Goal: Task Accomplishment & Management: Use online tool/utility

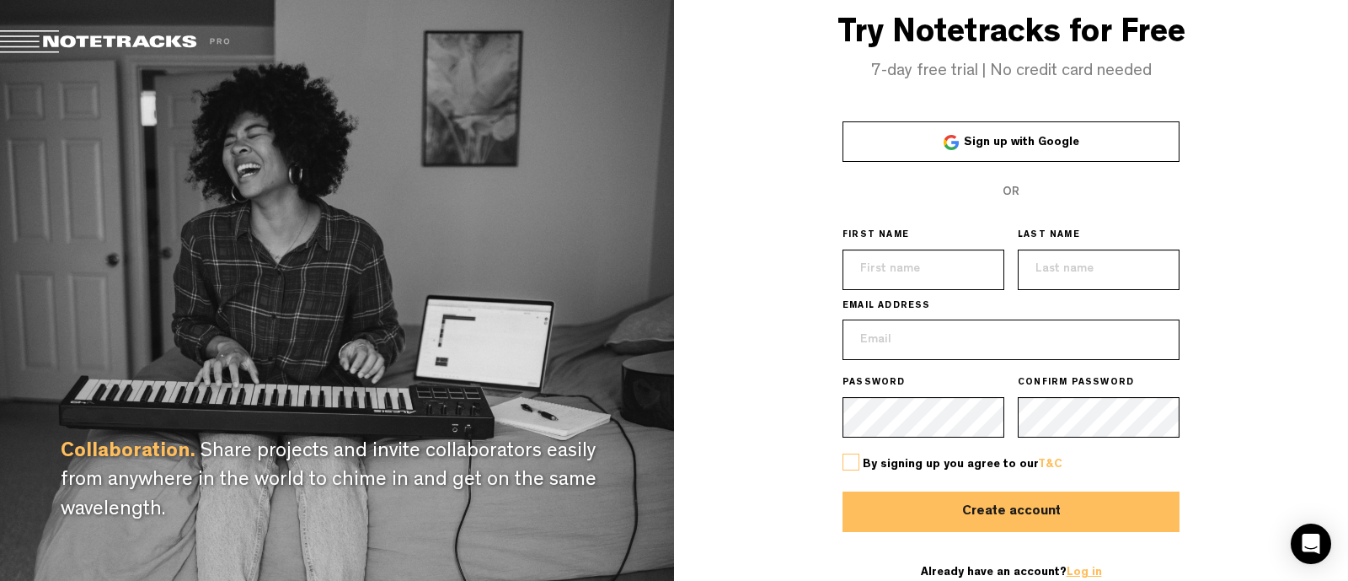
type input "[EMAIL_ADDRESS][DOMAIN_NAME]"
click at [1076, 574] on link "Log in" at bounding box center [1084, 572] width 35 height 12
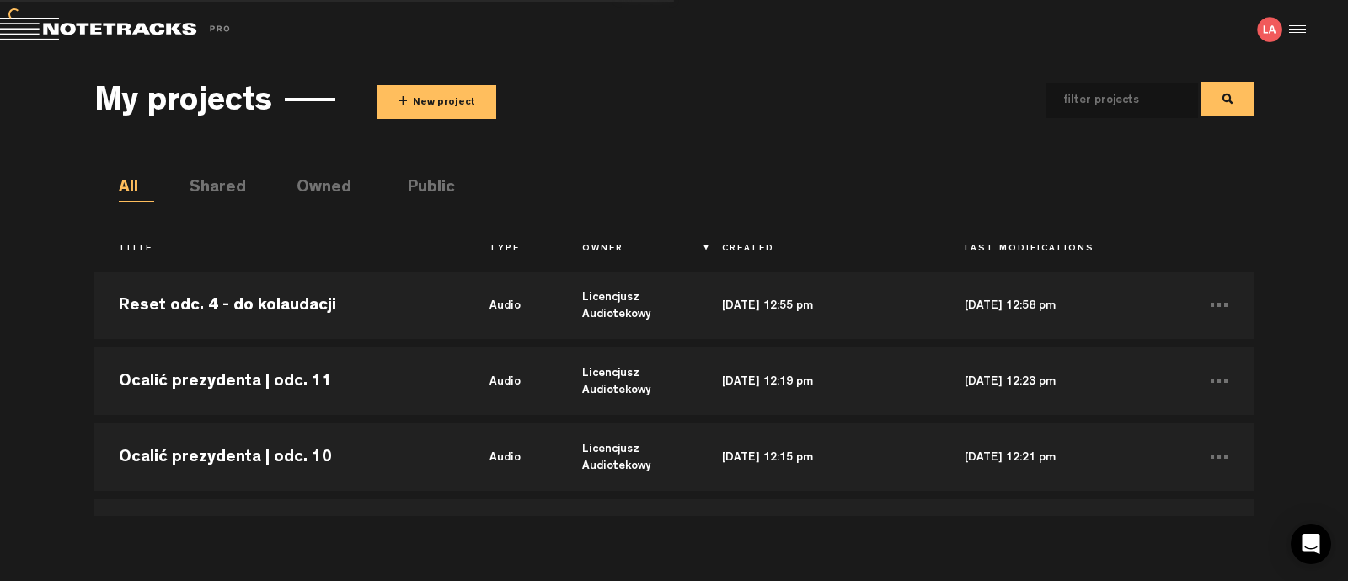
click at [1062, 518] on body "Version: [DATE]-prod, Build 1259, Hash: gb78ca87, Branch: master X Your screen …" at bounding box center [674, 290] width 1348 height 581
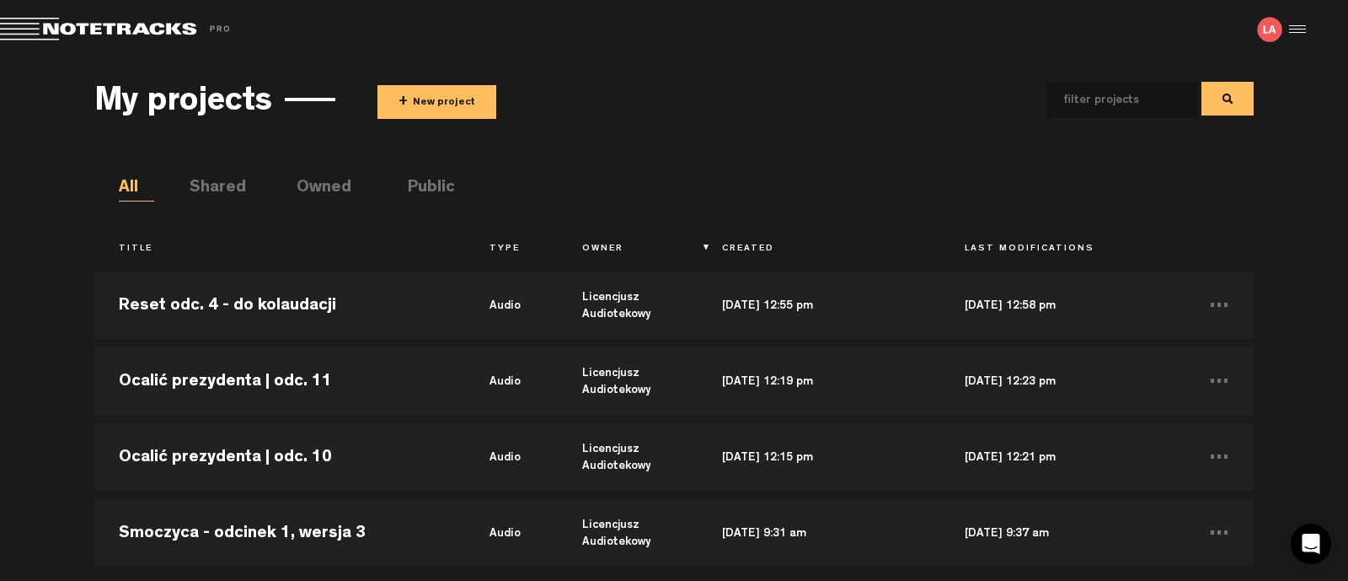
click at [401, 108] on span "+" at bounding box center [403, 102] width 9 height 19
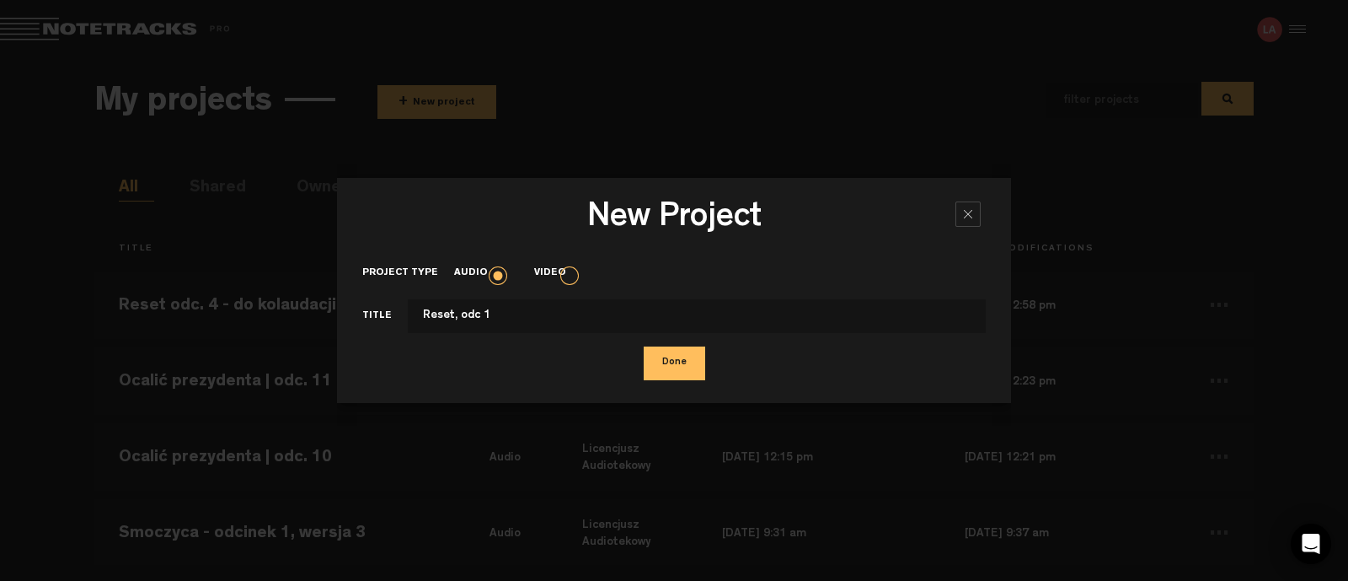
click at [450, 314] on input "Reset, odc 1" at bounding box center [697, 316] width 578 height 34
type input "Reset odc 1"
click at [662, 367] on button "Done" at bounding box center [675, 363] width 62 height 34
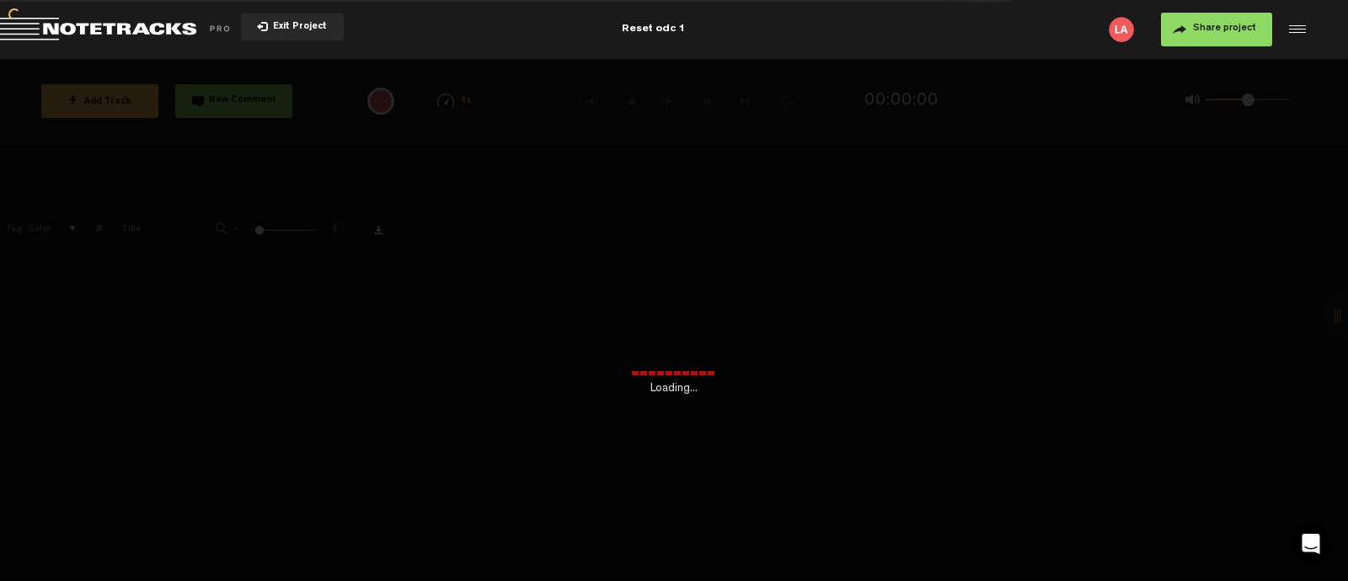
click at [391, 303] on div "+ New drawing Tag Color # Title - 1 100 NaN +" at bounding box center [674, 396] width 1348 height 370
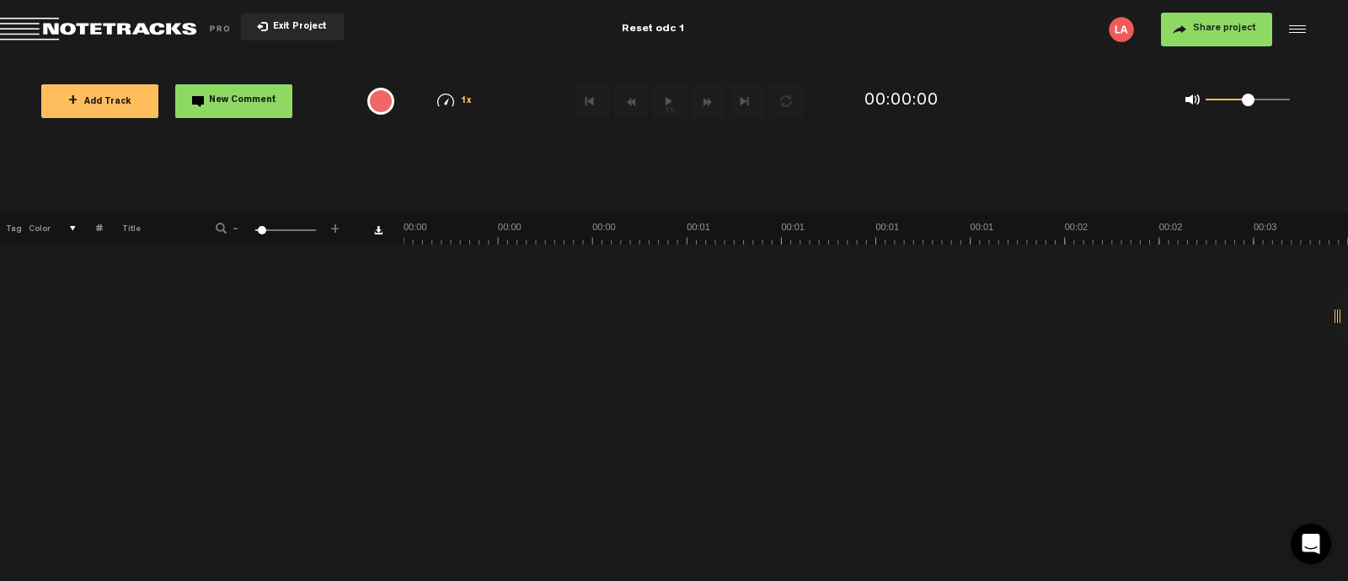
click at [63, 96] on button "+ Add Track" at bounding box center [99, 101] width 117 height 34
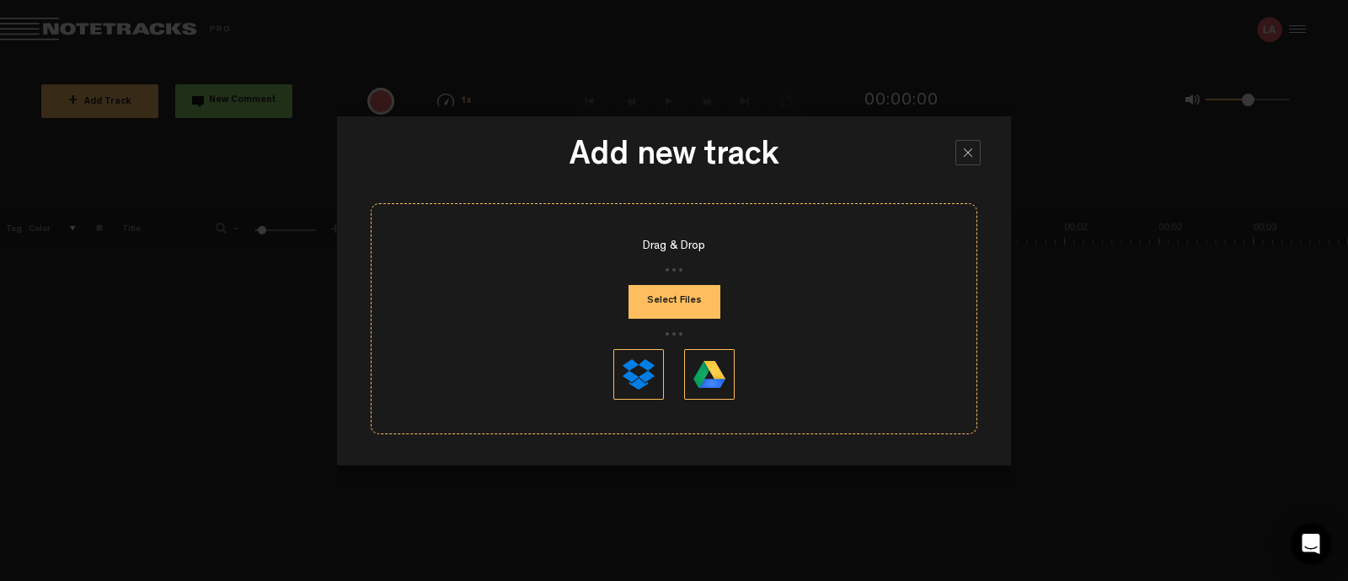
click at [691, 286] on button "Select Files" at bounding box center [675, 302] width 92 height 34
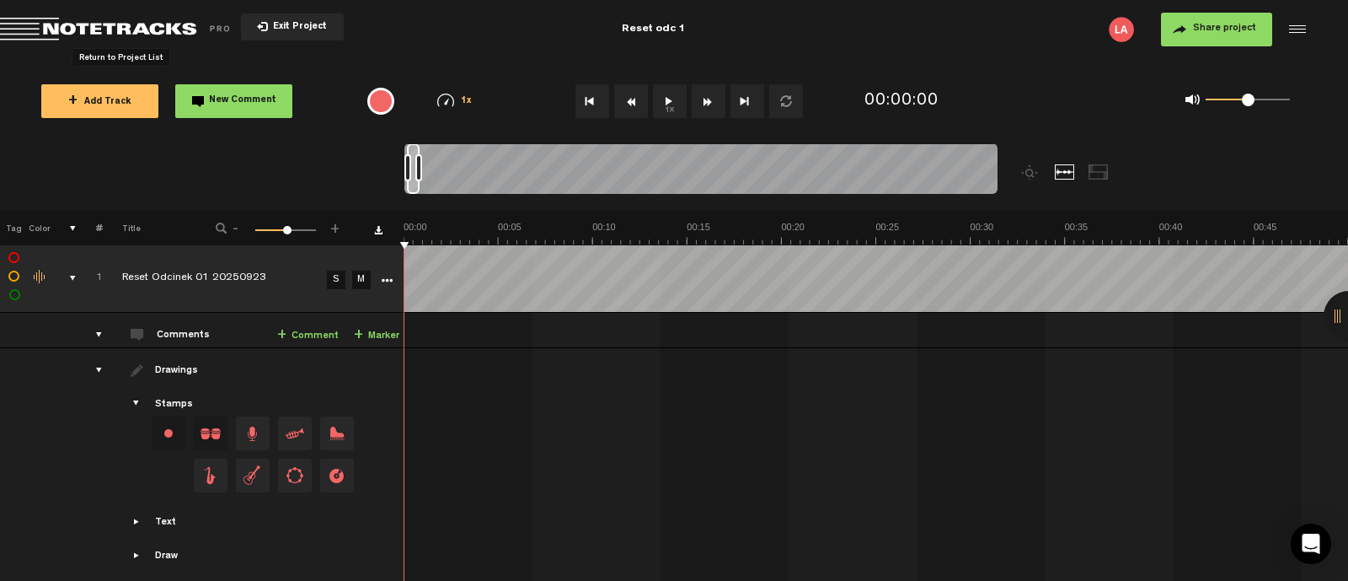
click at [78, 27] on span "Return to Project List" at bounding box center [118, 30] width 236 height 24
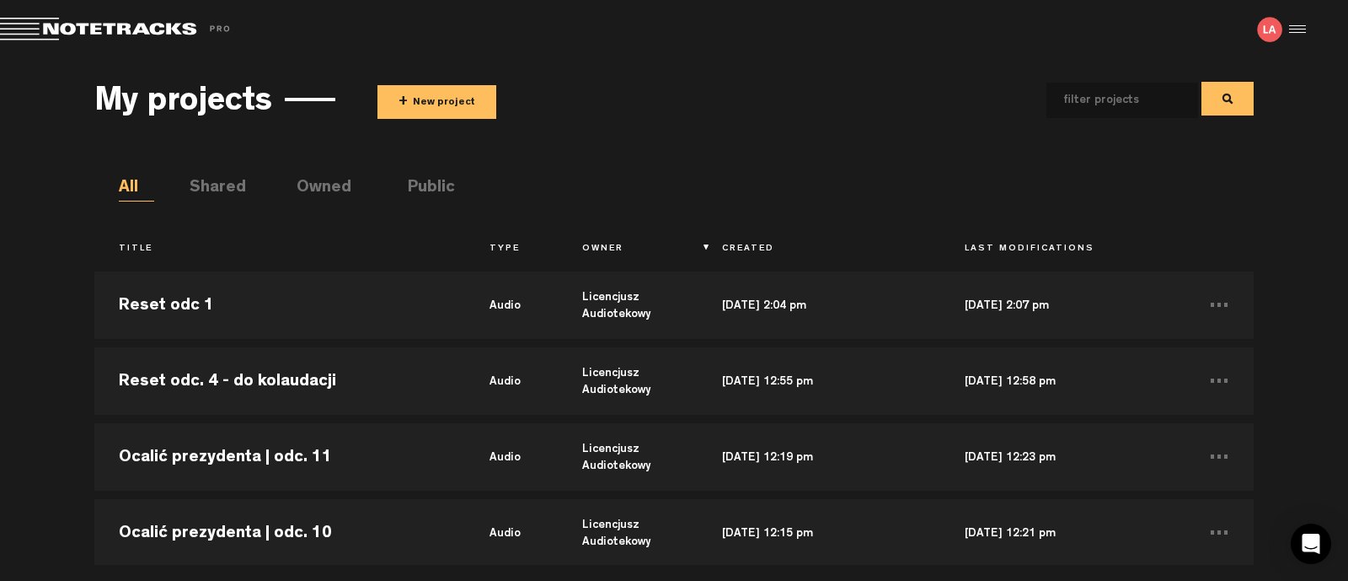
click at [447, 102] on button "+ New project" at bounding box center [437, 102] width 119 height 34
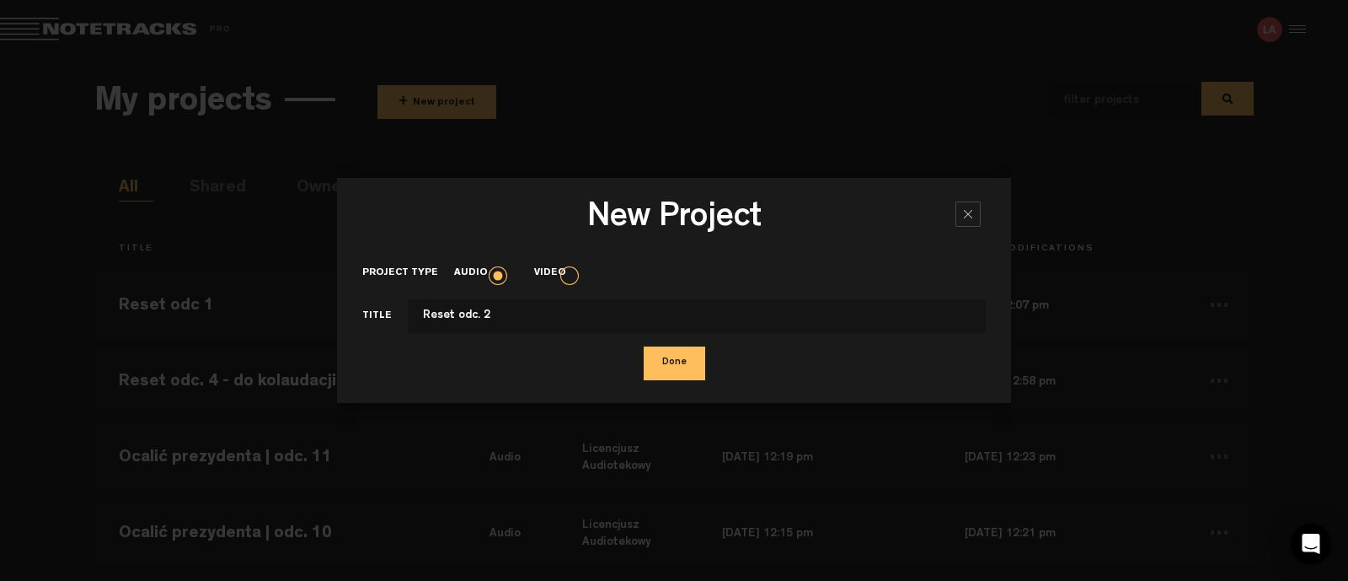
type input "Reset odc. 2"
click at [695, 364] on button "Done" at bounding box center [675, 363] width 62 height 34
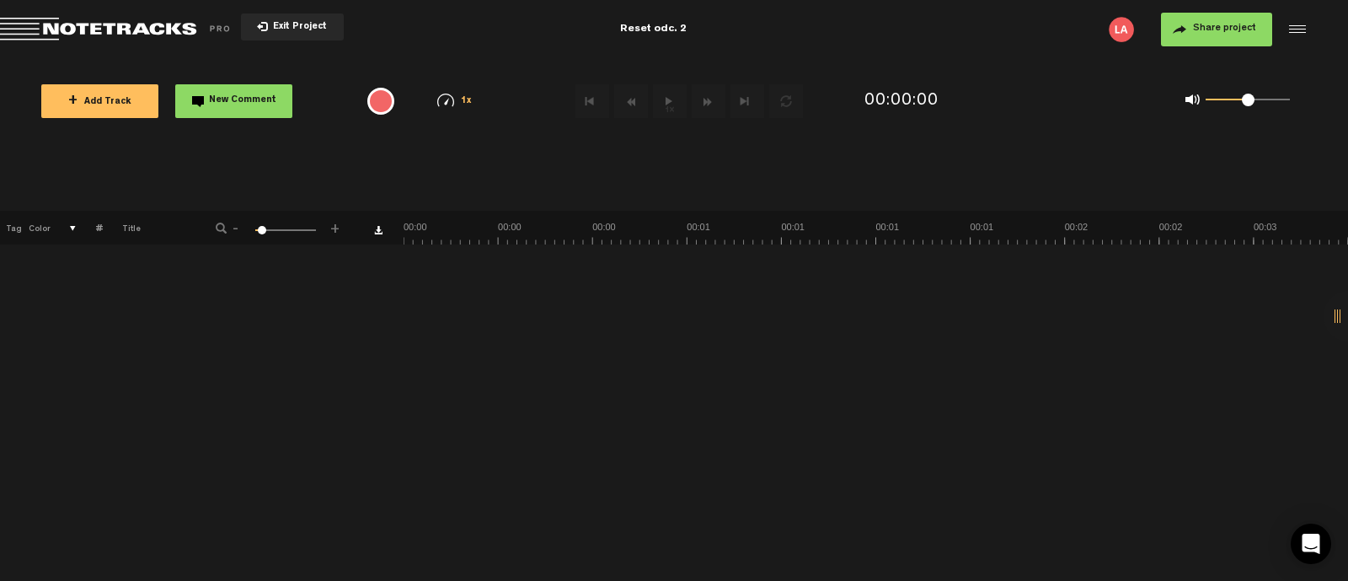
click at [82, 100] on span "+ Add Track" at bounding box center [99, 102] width 63 height 9
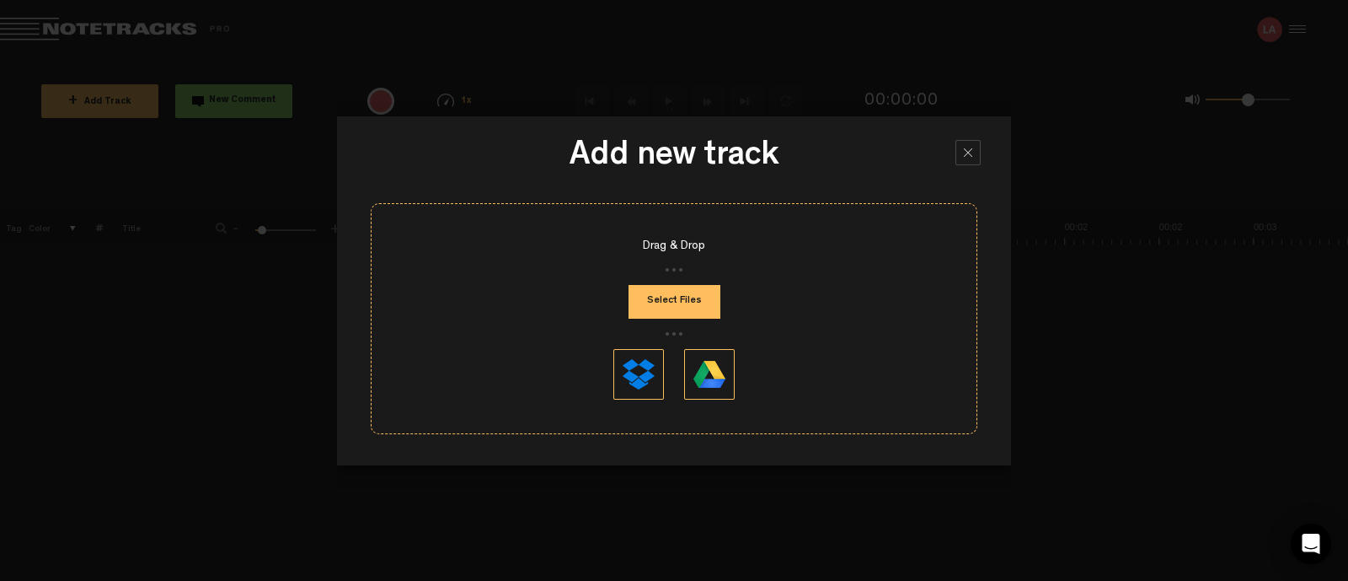
click at [683, 316] on button "Select Files" at bounding box center [675, 302] width 92 height 34
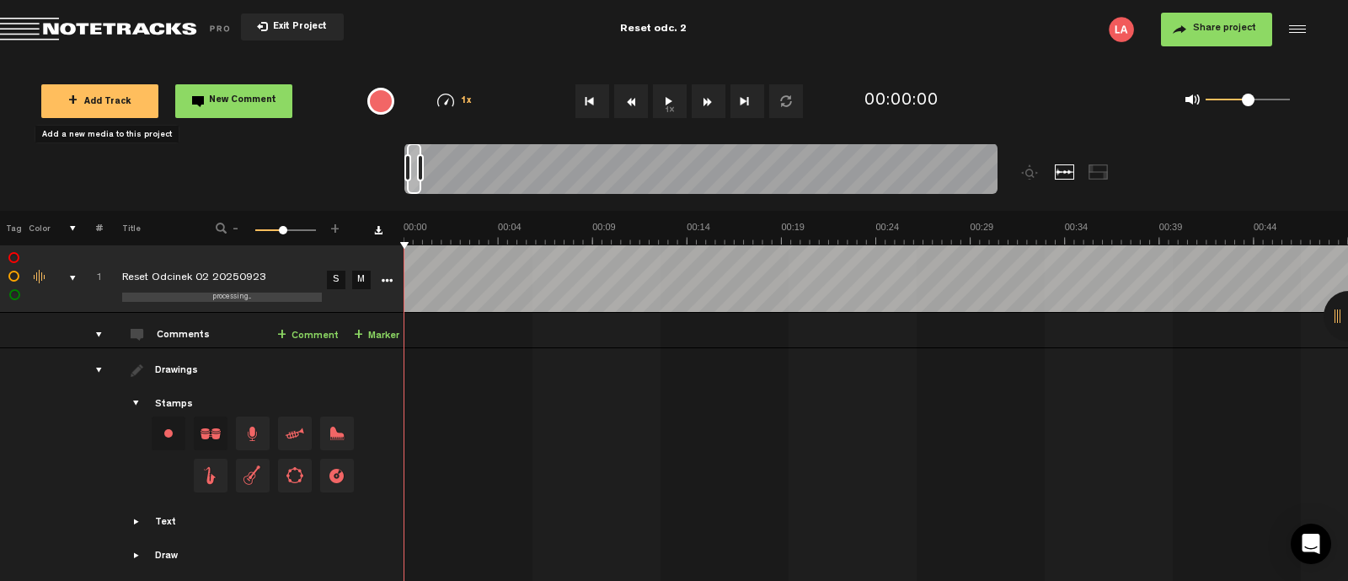
click at [69, 34] on span "Return to Project List" at bounding box center [118, 30] width 236 height 24
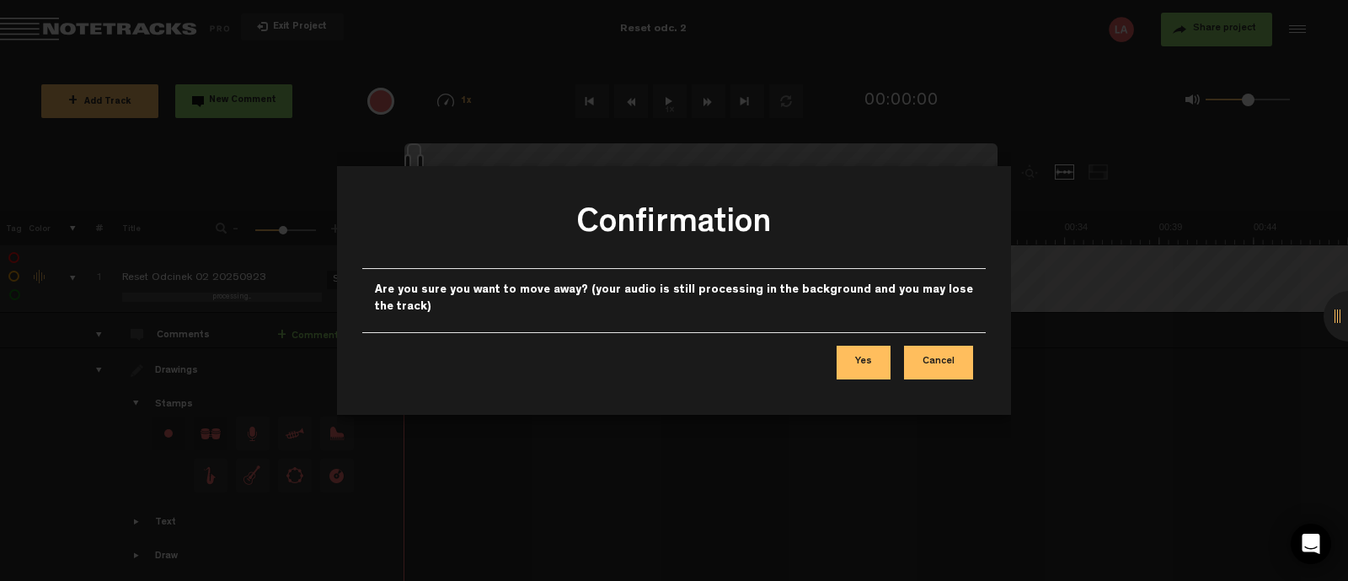
click at [924, 360] on button "Cancel" at bounding box center [938, 363] width 69 height 34
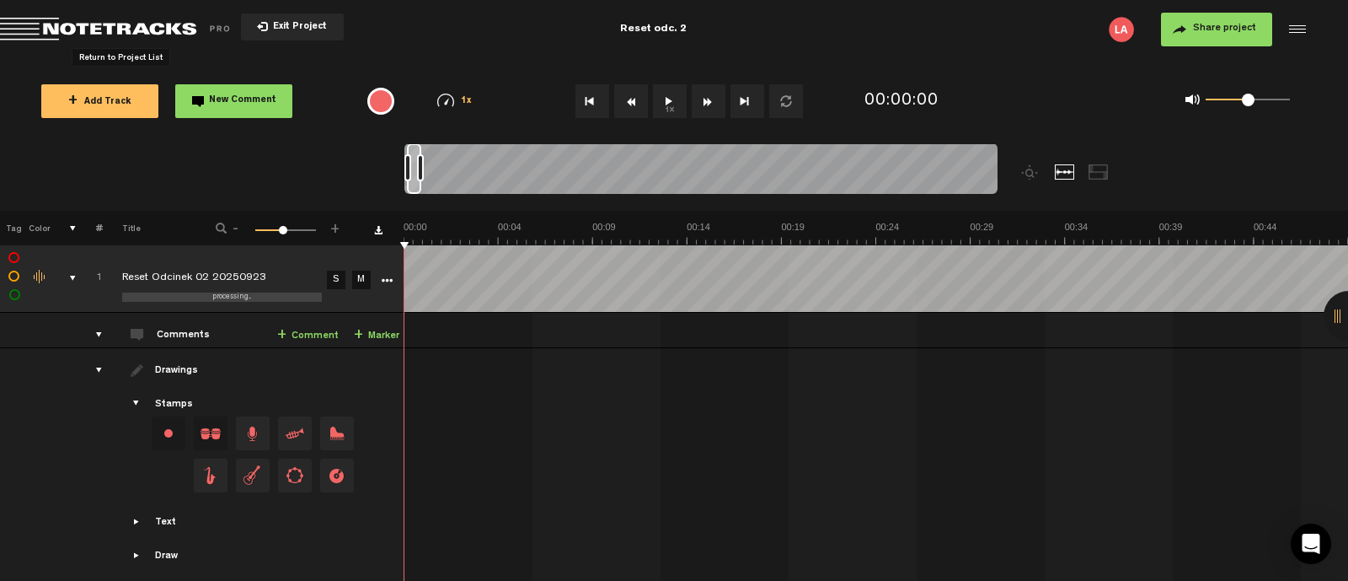
click at [159, 29] on span "Return to Project List" at bounding box center [118, 30] width 236 height 24
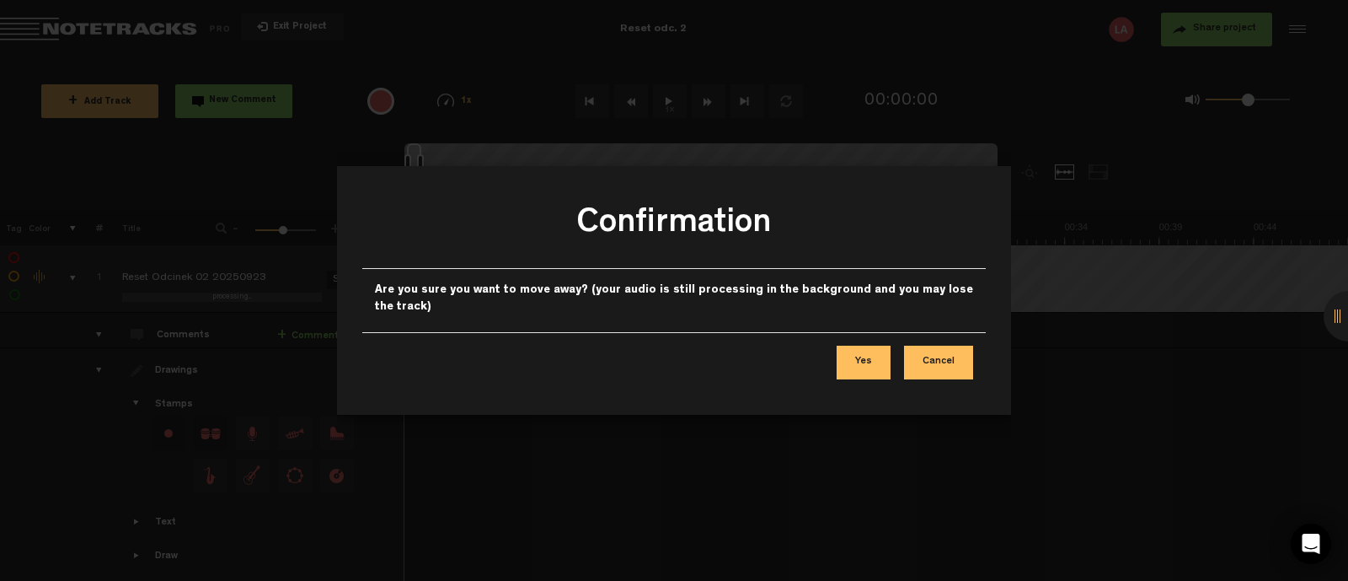
click at [916, 362] on button "Cancel" at bounding box center [938, 363] width 69 height 34
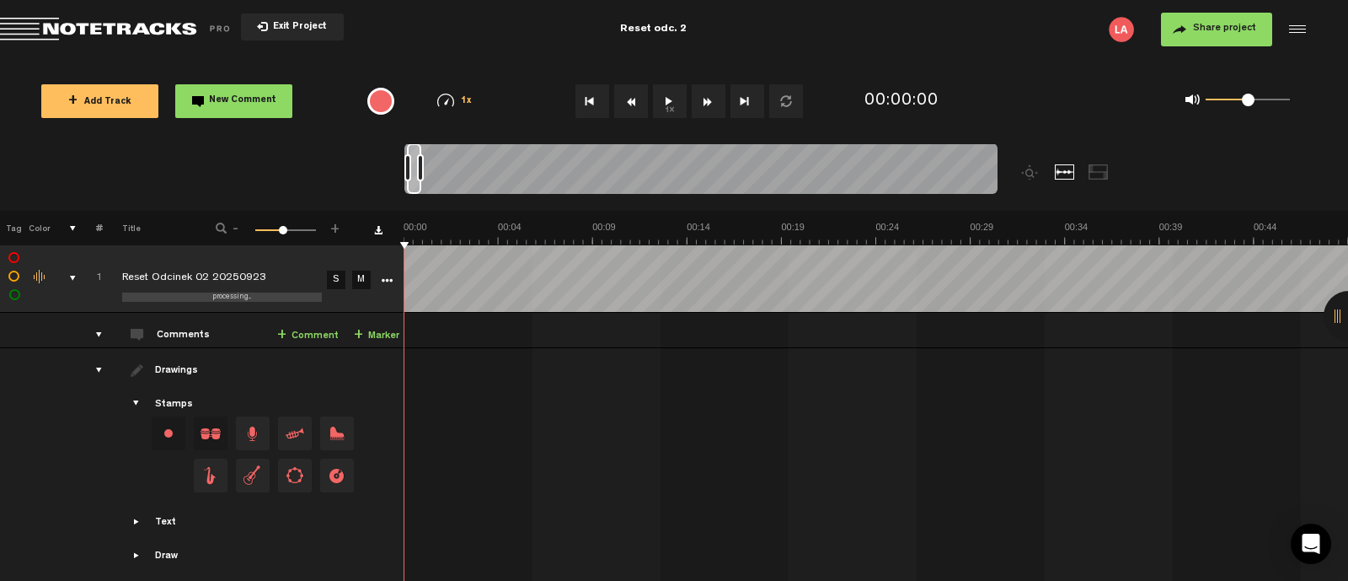
click at [139, 35] on span "Return to Project List" at bounding box center [118, 30] width 236 height 24
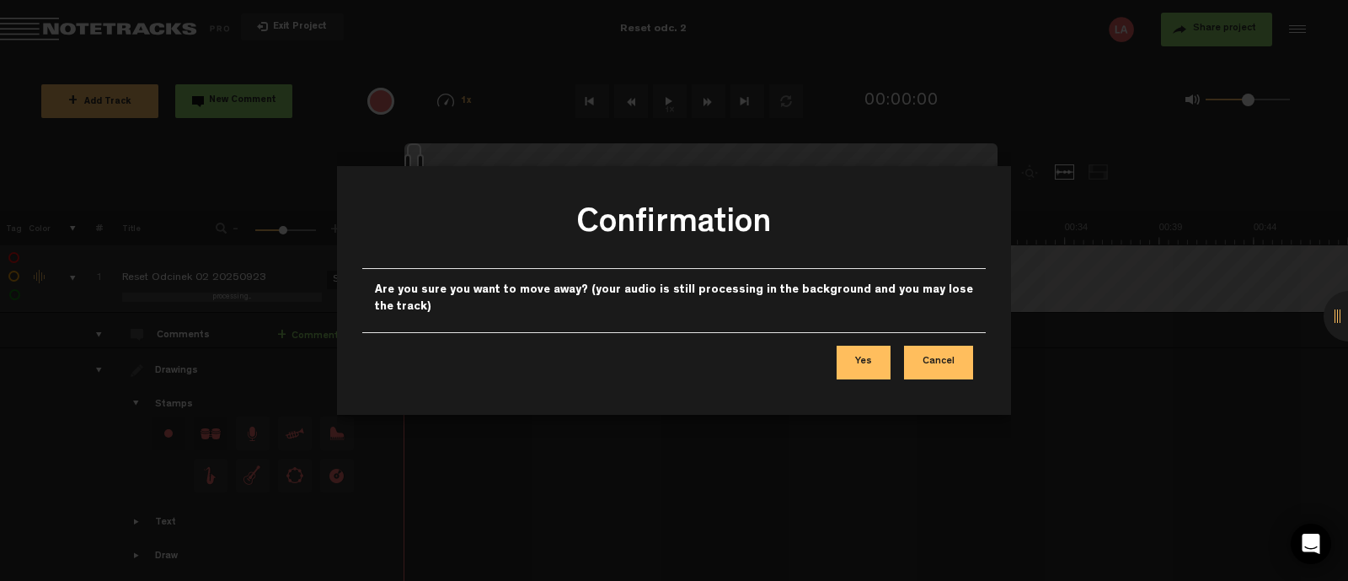
click at [846, 359] on button "Yes" at bounding box center [864, 363] width 54 height 34
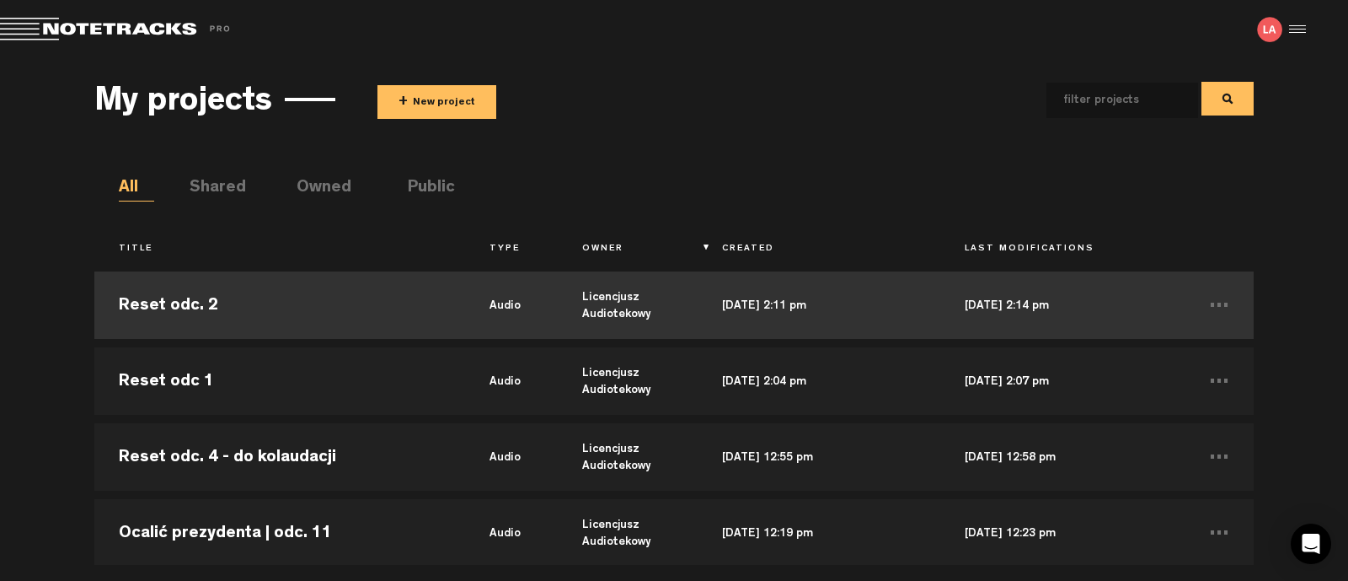
drag, startPoint x: 228, startPoint y: 305, endPoint x: 188, endPoint y: 310, distance: 39.9
click at [188, 310] on td "Reset odc. 2" at bounding box center [279, 305] width 371 height 76
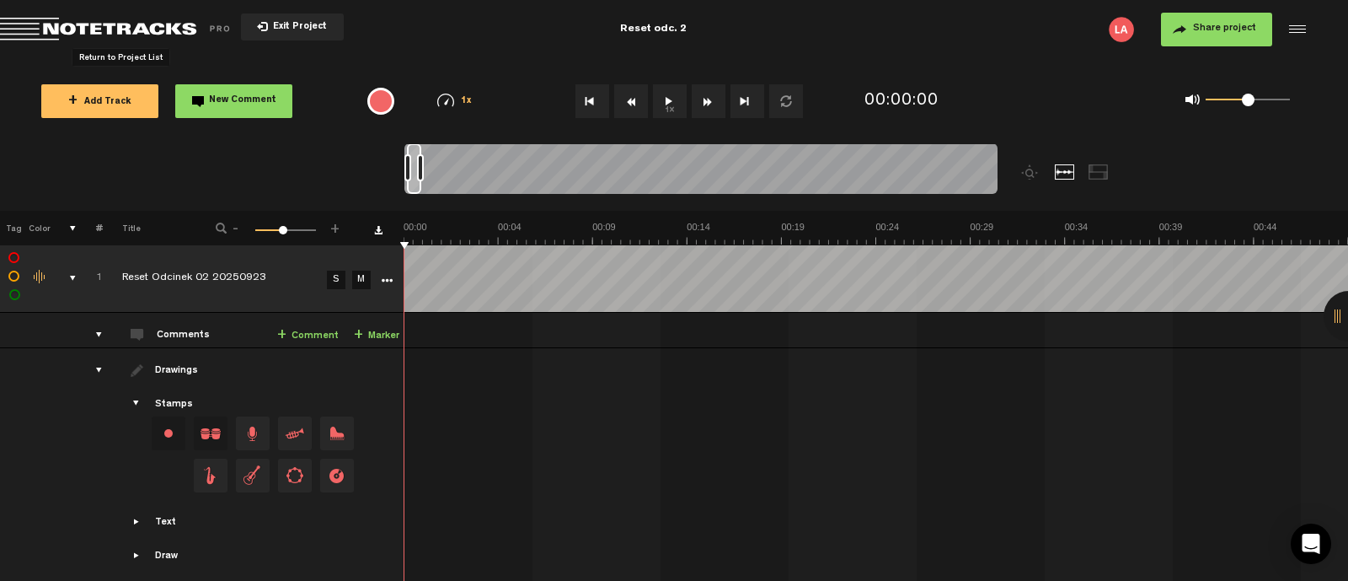
click at [105, 19] on span "Return to Project List" at bounding box center [118, 30] width 236 height 24
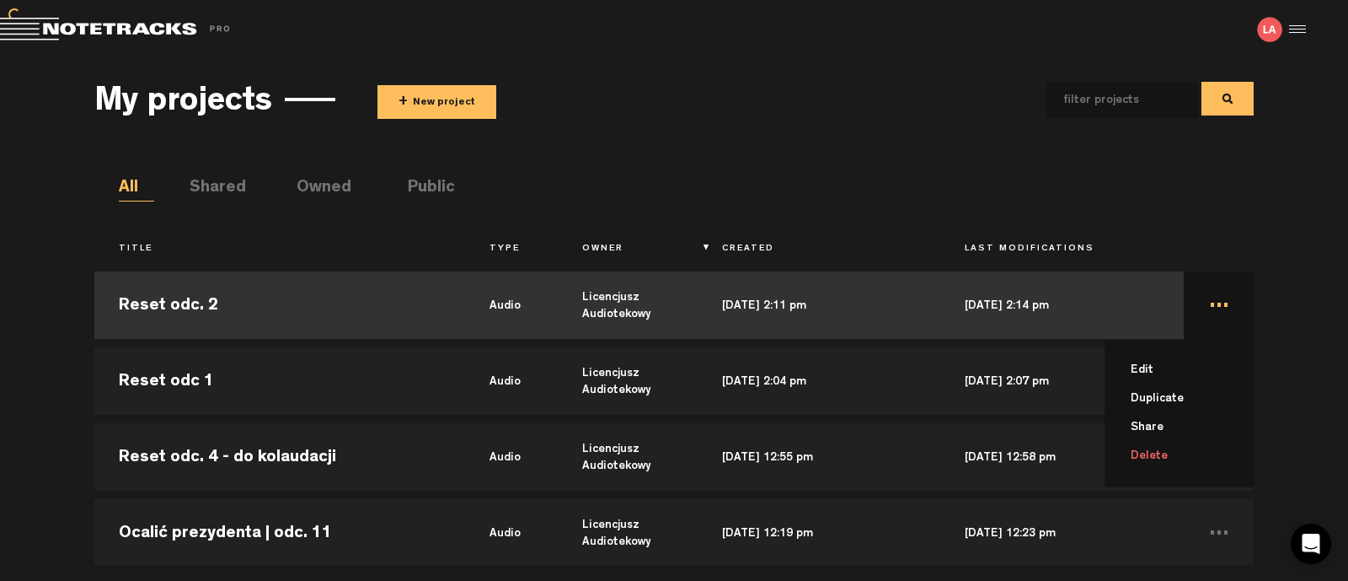
click at [1202, 313] on td "... Edit Duplicate Share Delete" at bounding box center [1219, 305] width 70 height 76
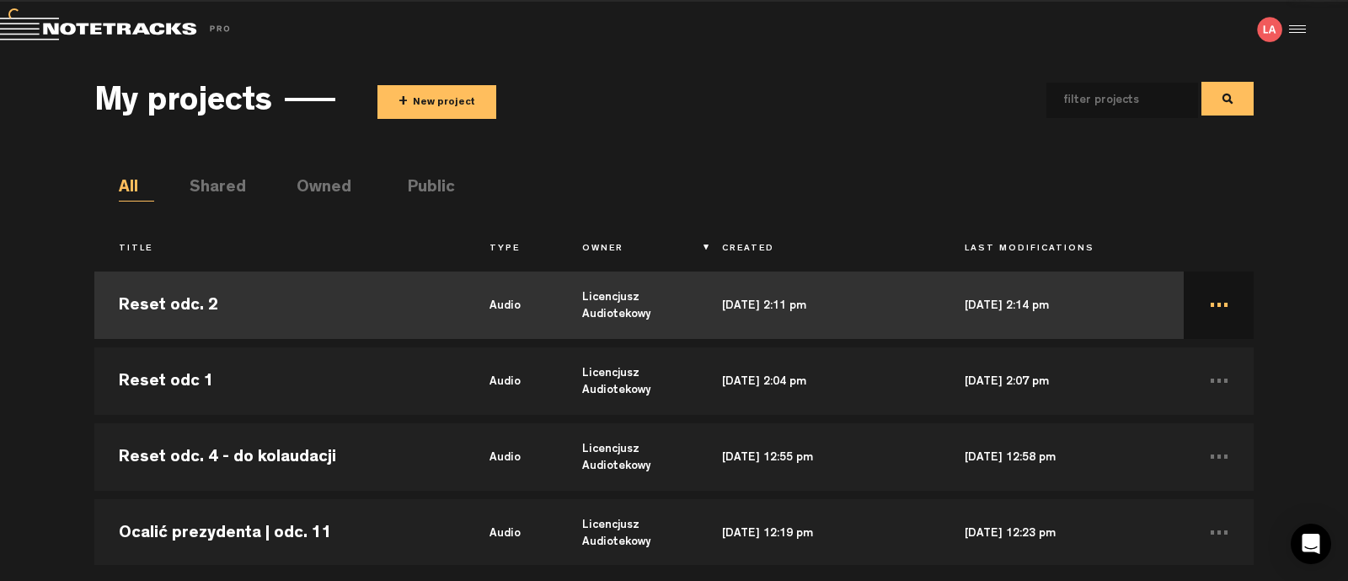
click at [1202, 313] on td "..." at bounding box center [1219, 305] width 70 height 76
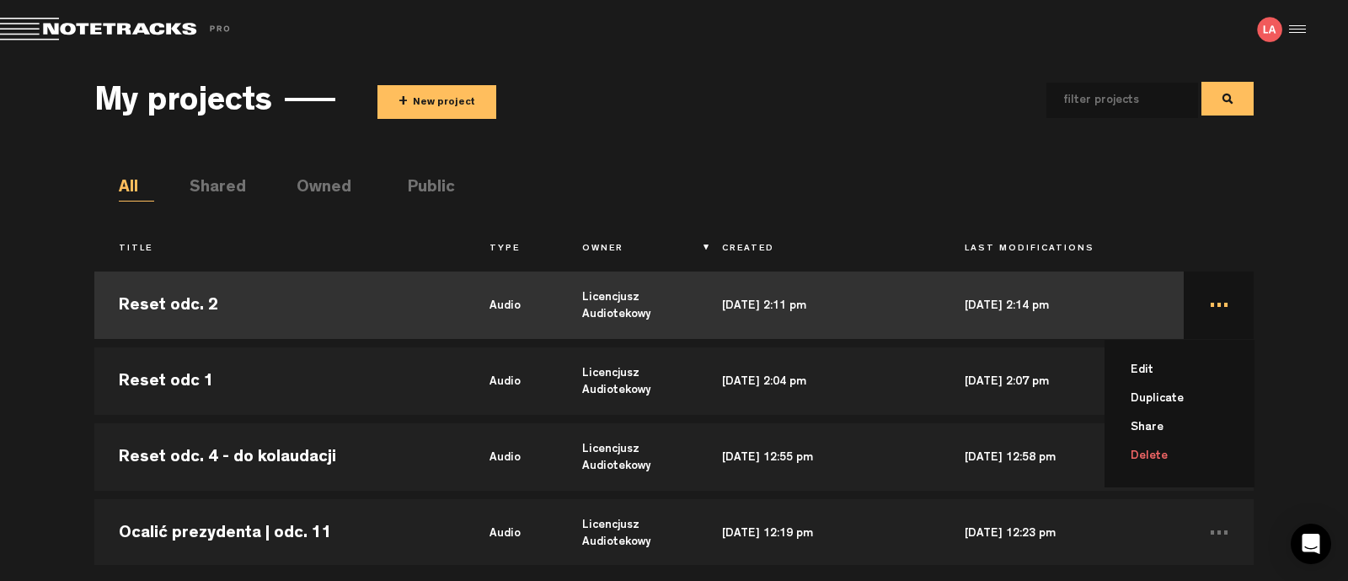
click at [1145, 455] on li "Delete" at bounding box center [1190, 456] width 130 height 29
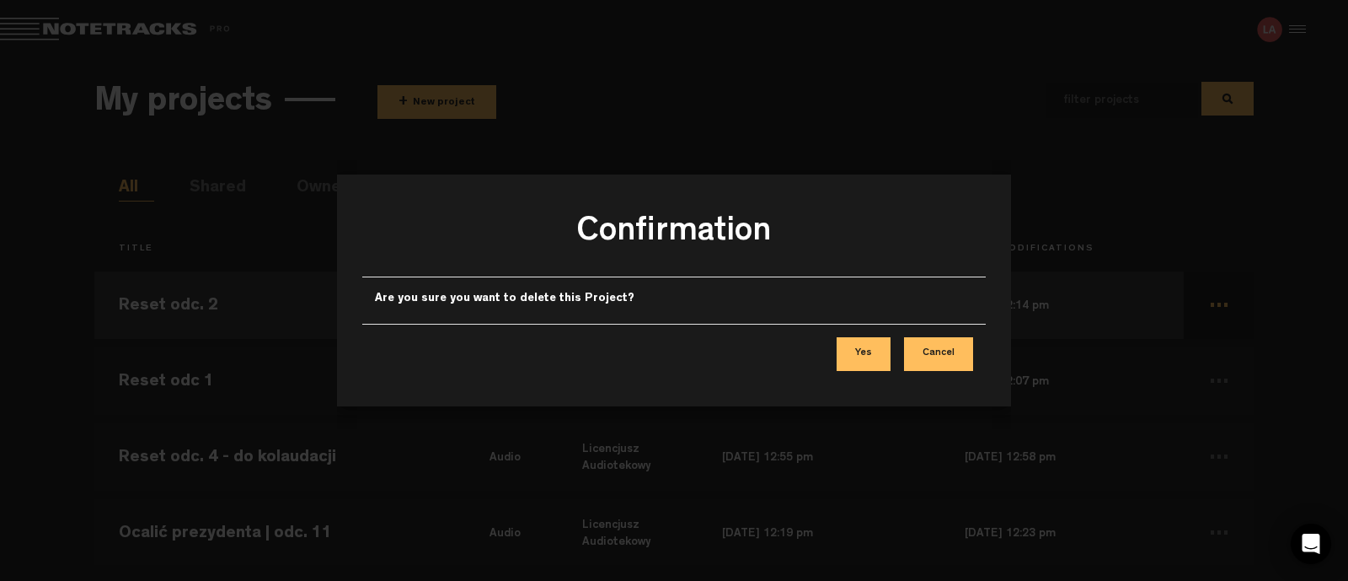
click at [881, 357] on button "Yes" at bounding box center [864, 354] width 54 height 34
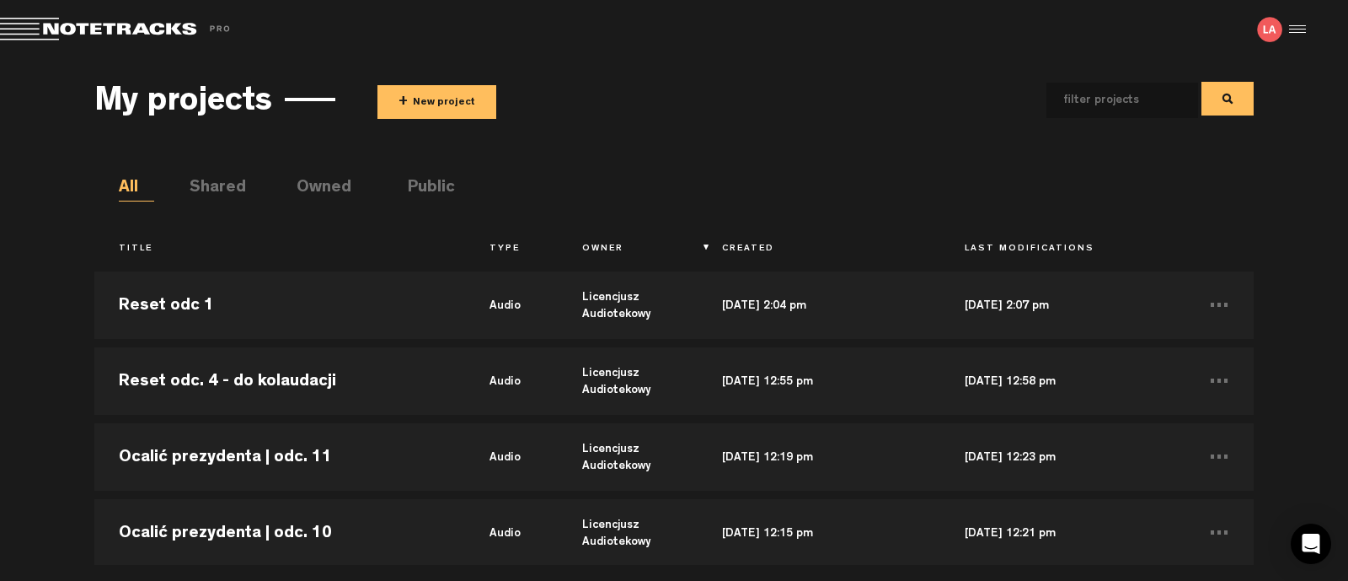
click at [418, 92] on button "+ New project" at bounding box center [437, 102] width 119 height 34
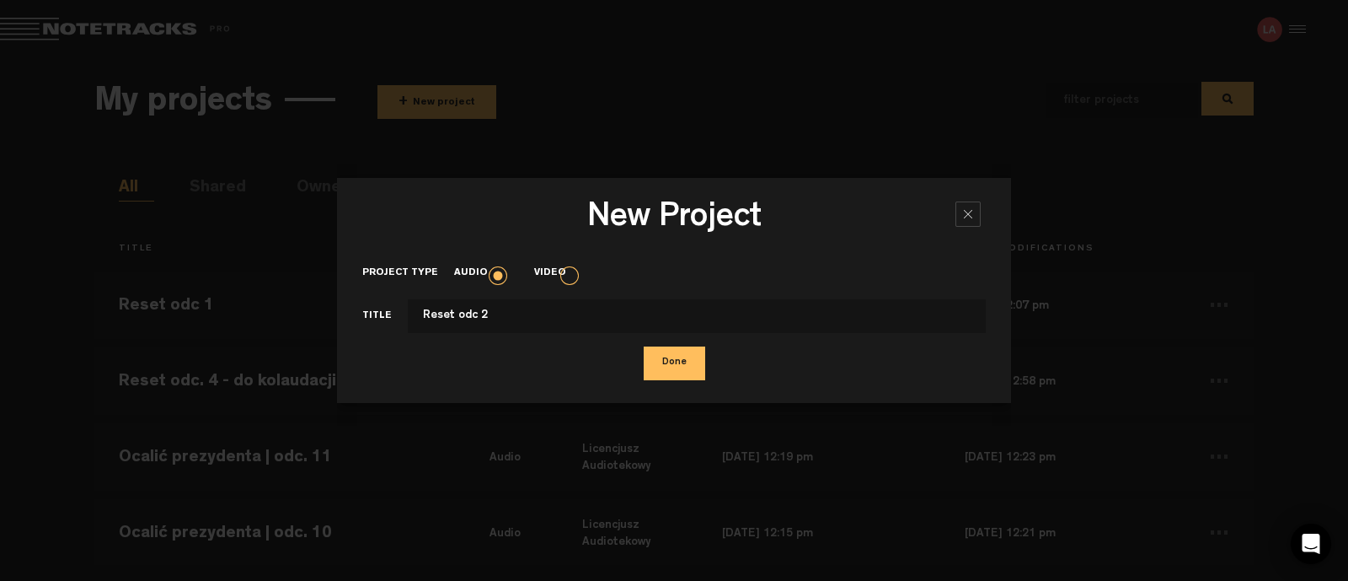
type input "Reset odc 2"
click at [650, 360] on button "Done" at bounding box center [675, 363] width 62 height 34
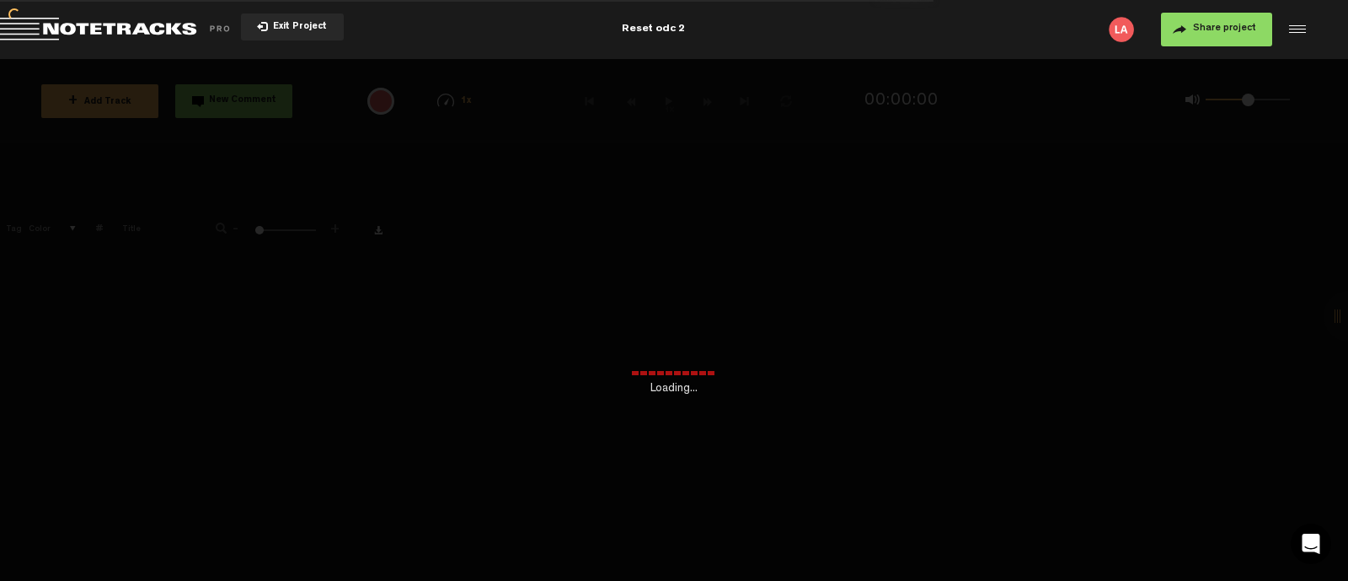
click at [302, 59] on div "Loading... + Add Track New Comment 1x 0.25x 0.5x 0.75x 1x 1.25x 1.5x 1.75x 2x A…" at bounding box center [674, 59] width 1348 height 0
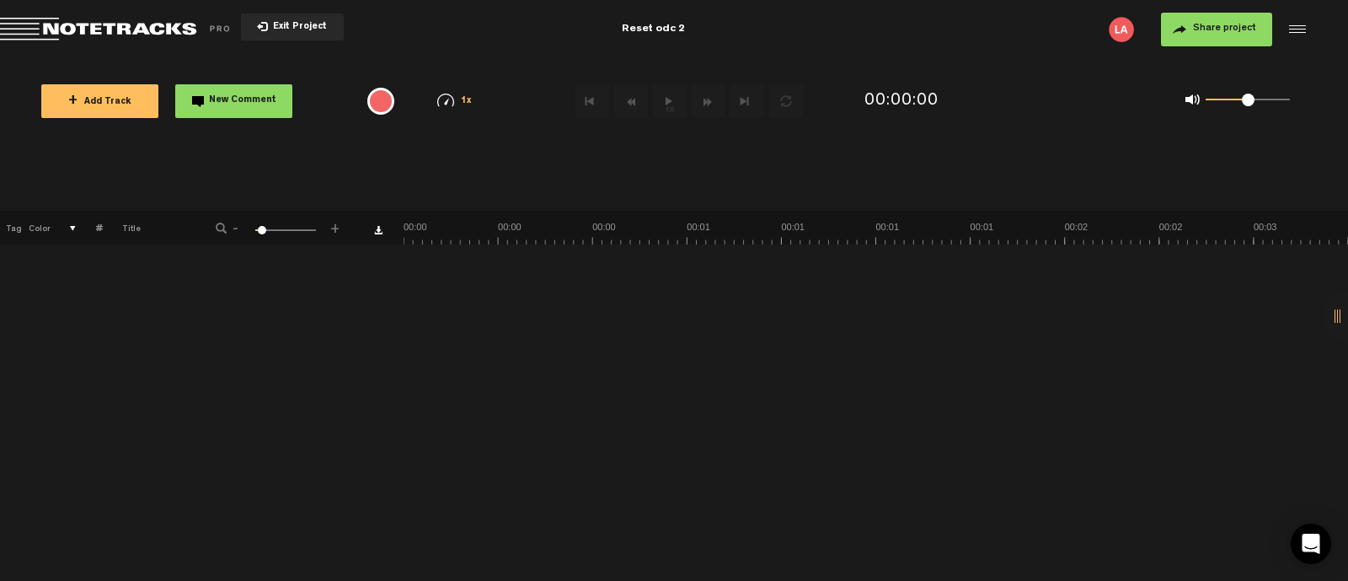
click at [76, 103] on span "+" at bounding box center [72, 100] width 9 height 13
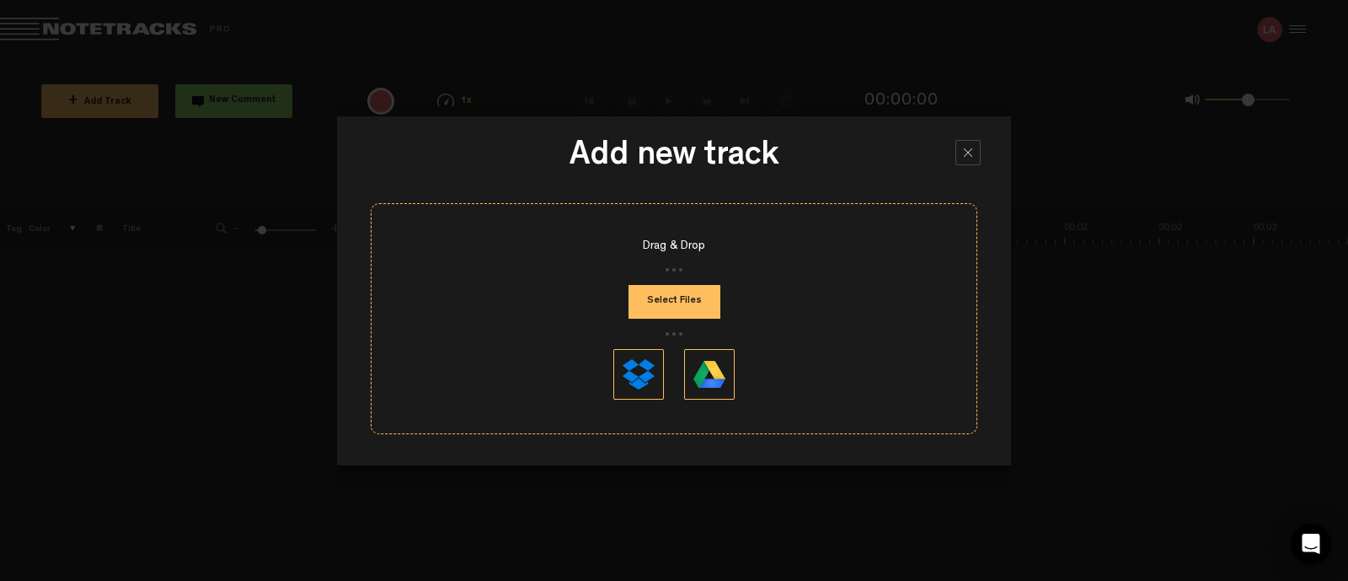
click at [668, 301] on button "Select Files" at bounding box center [675, 302] width 92 height 34
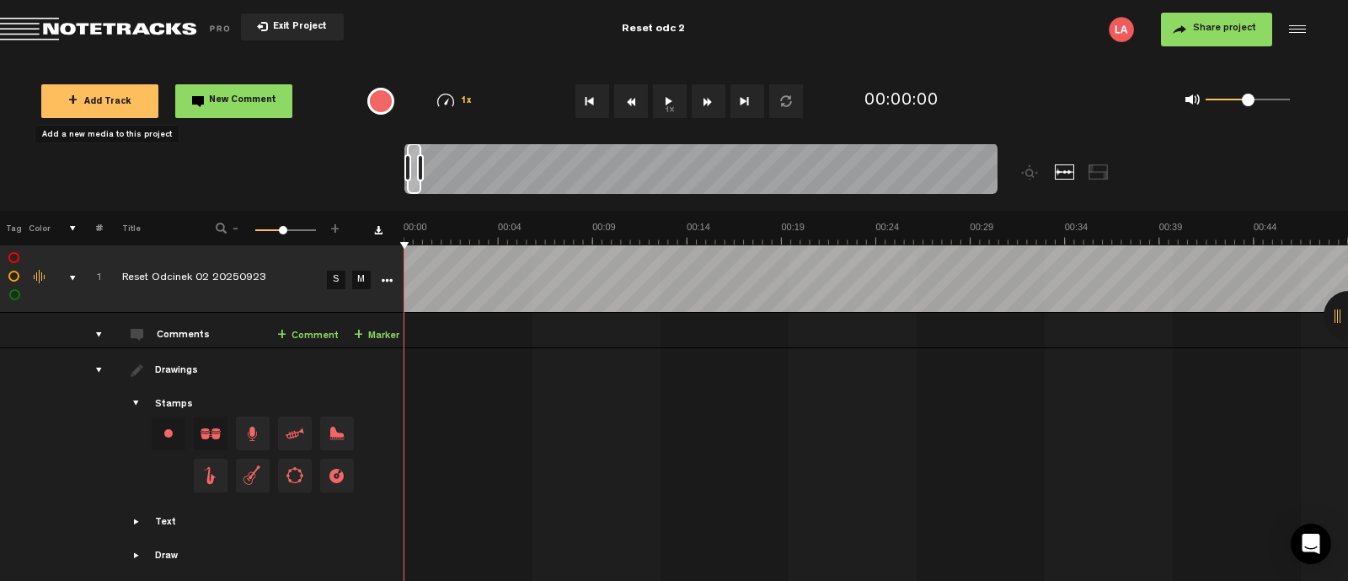
click at [114, 31] on span "Return to Project List" at bounding box center [118, 30] width 236 height 24
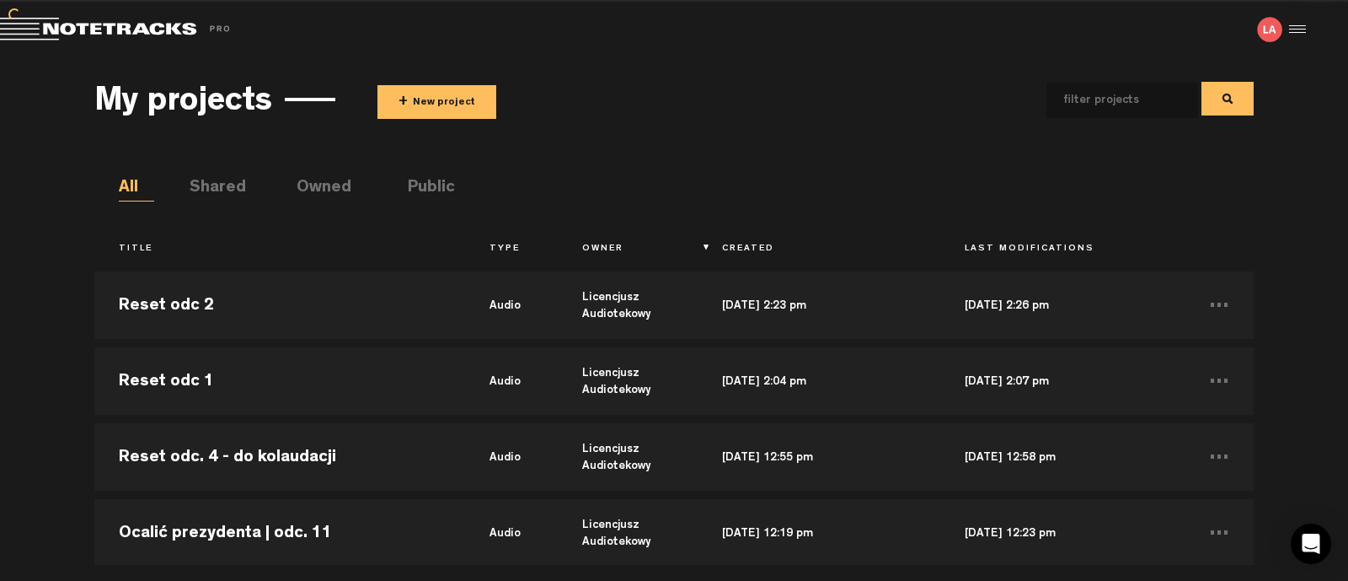
click at [439, 92] on button "+ New project" at bounding box center [437, 102] width 119 height 34
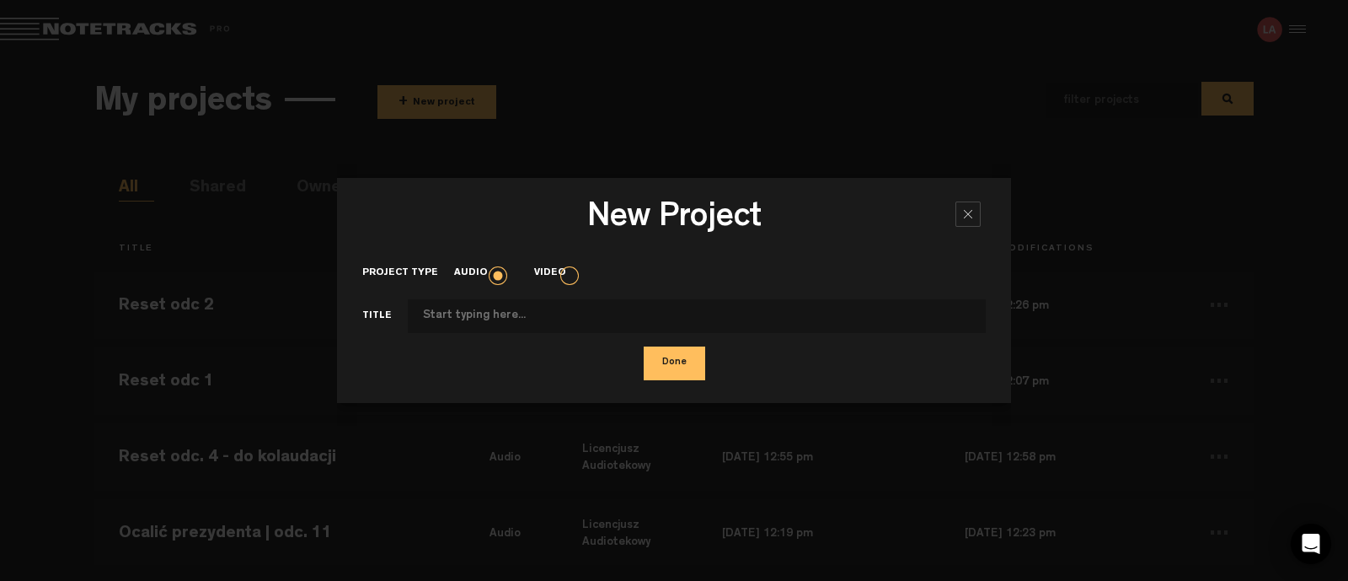
click at [669, 364] on button "Done" at bounding box center [675, 363] width 62 height 34
click at [483, 353] on div "Done" at bounding box center [674, 363] width 624 height 34
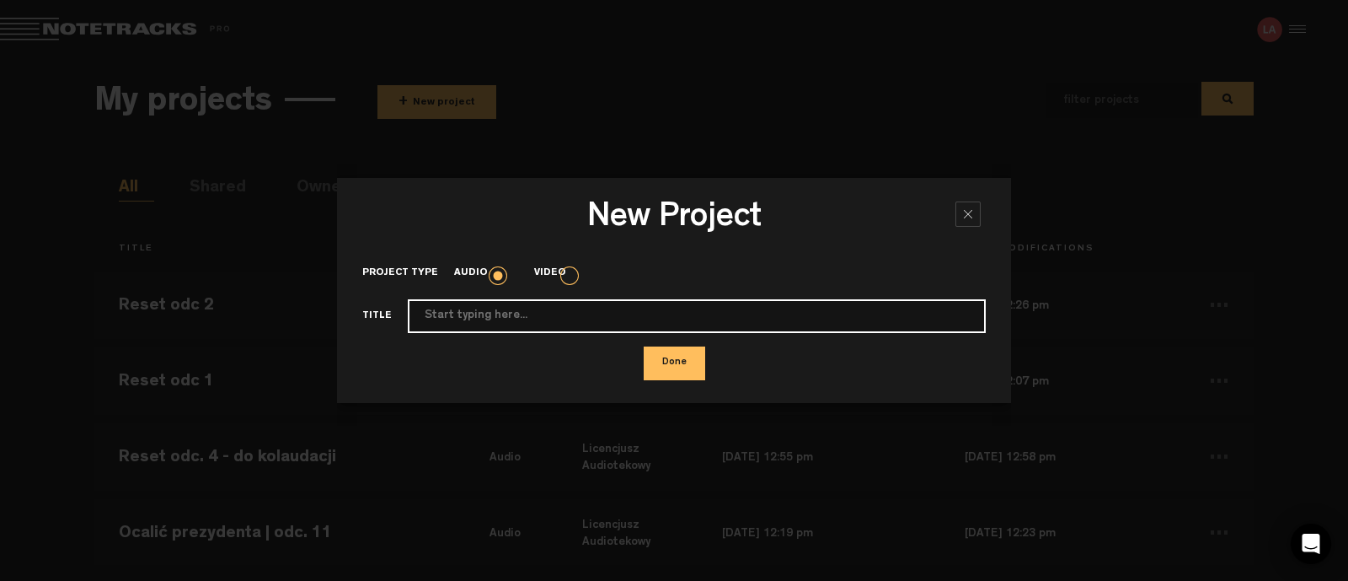
click at [480, 317] on input "Project type" at bounding box center [697, 316] width 578 height 34
type input "Reset odc 3"
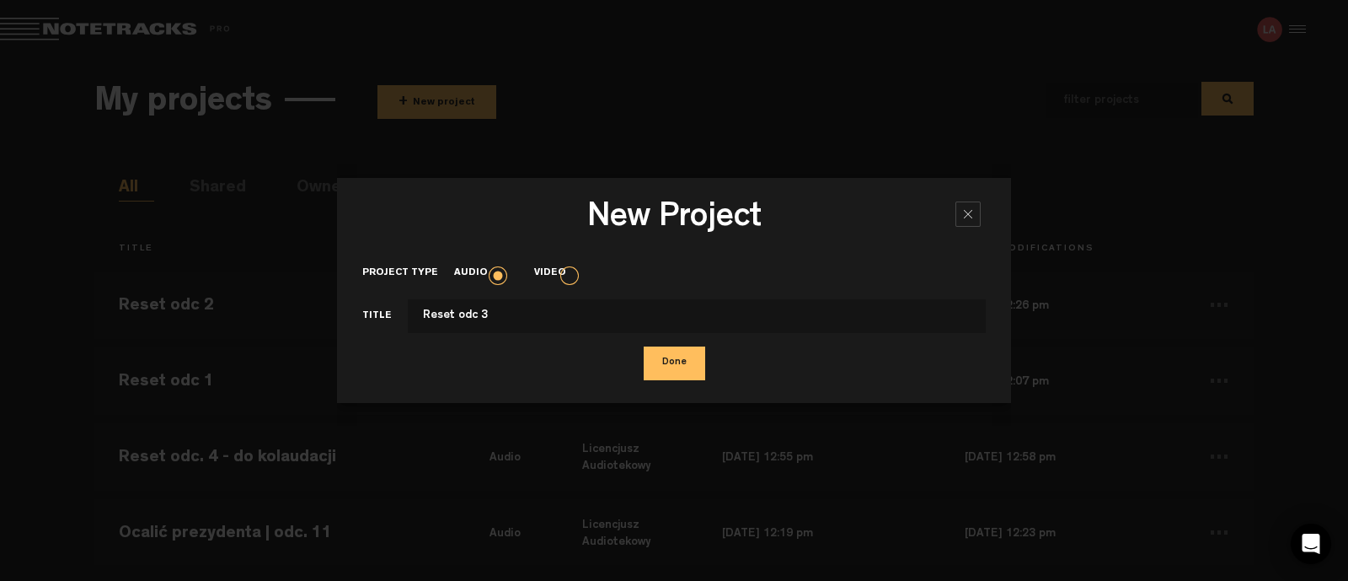
click at [648, 356] on button "Done" at bounding box center [675, 363] width 62 height 34
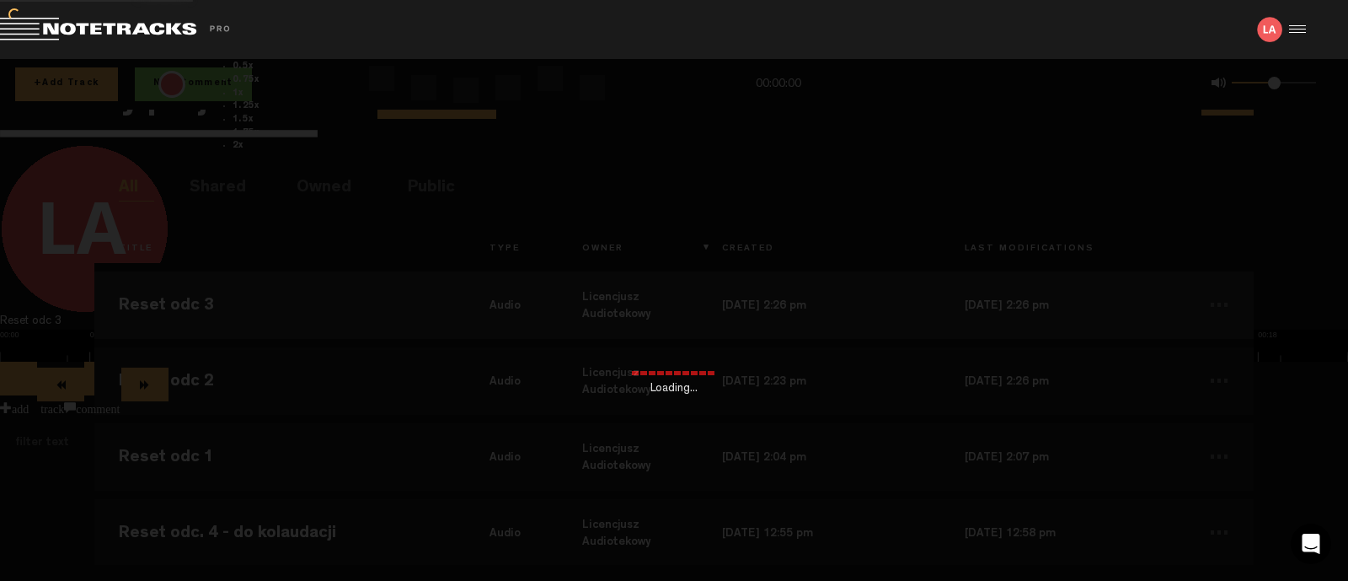
click at [367, 312] on div "Loading..." at bounding box center [674, 349] width 1348 height 581
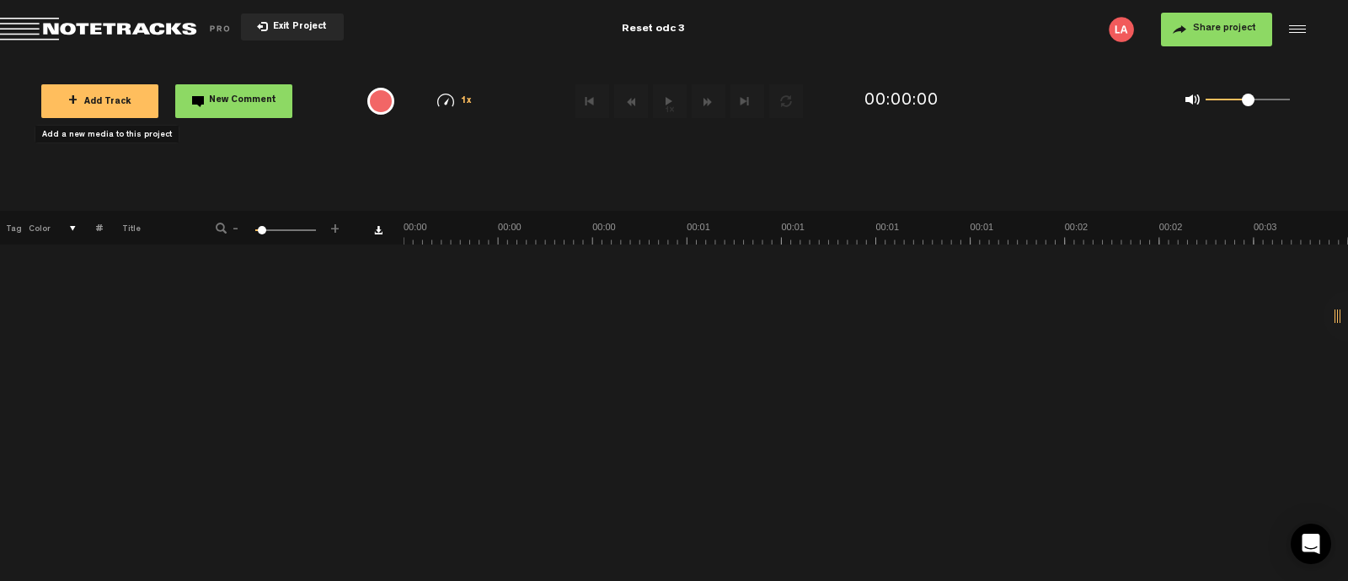
click at [73, 107] on span "+" at bounding box center [72, 100] width 9 height 13
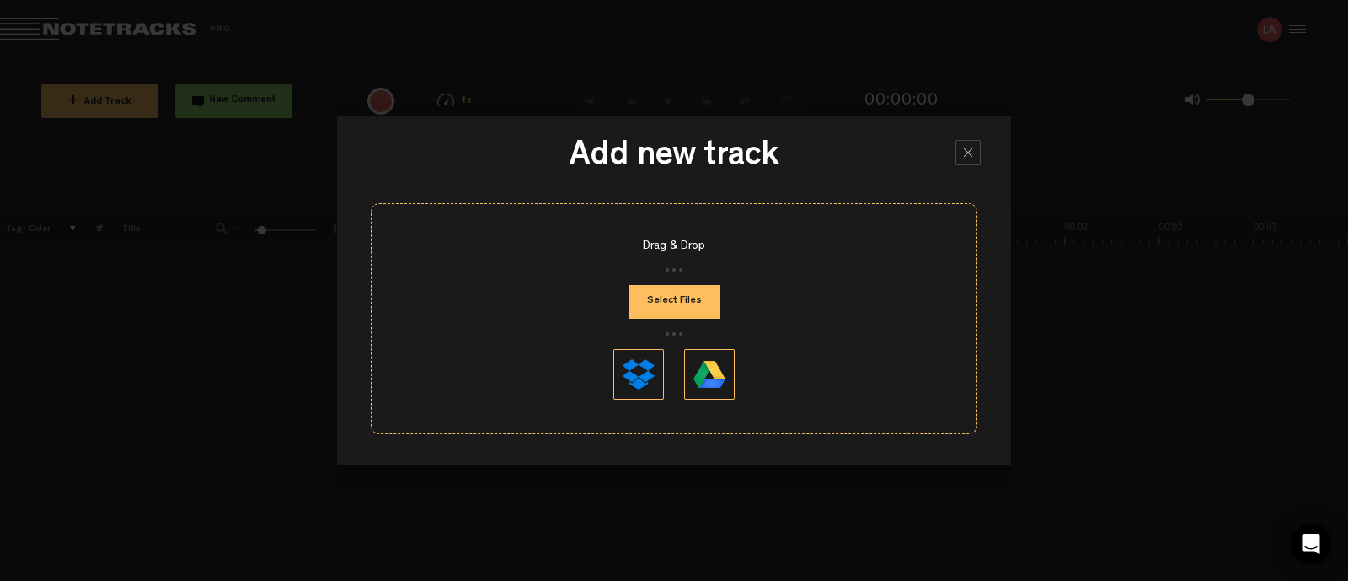
click at [641, 290] on button "Select Files" at bounding box center [675, 302] width 92 height 34
type input "C:\fakepath\Reset Odcinek 03 20250923.mp3"
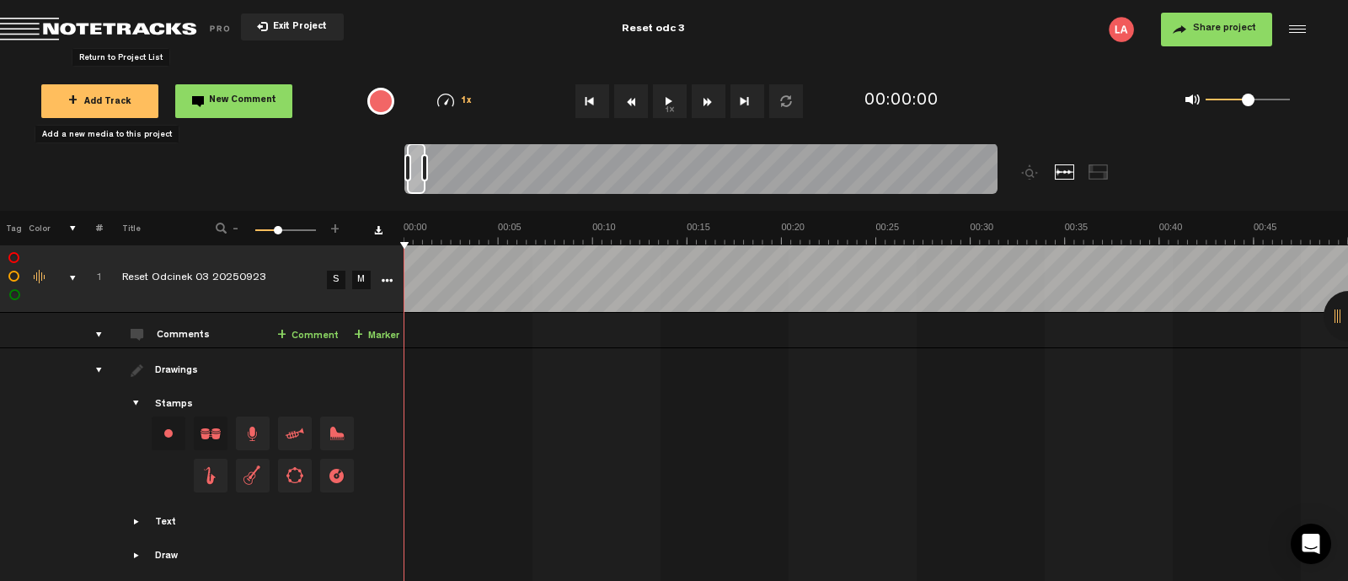
click at [103, 29] on span "Return to Project List" at bounding box center [118, 30] width 236 height 24
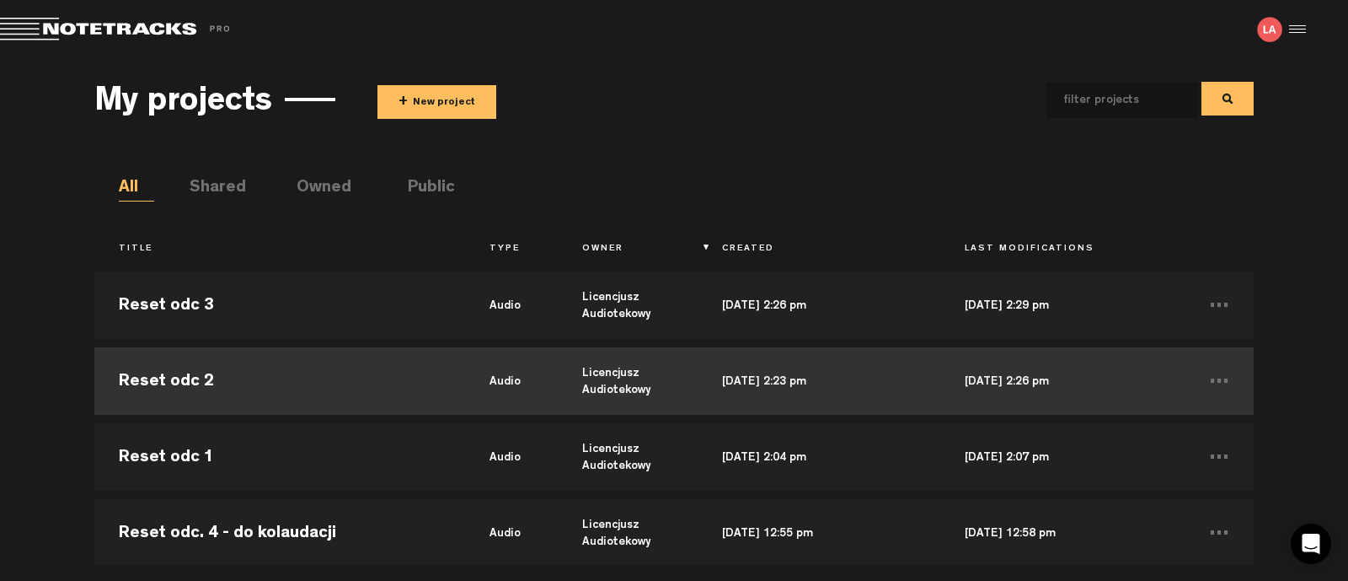
click at [360, 381] on td "Reset odc 2" at bounding box center [279, 381] width 371 height 76
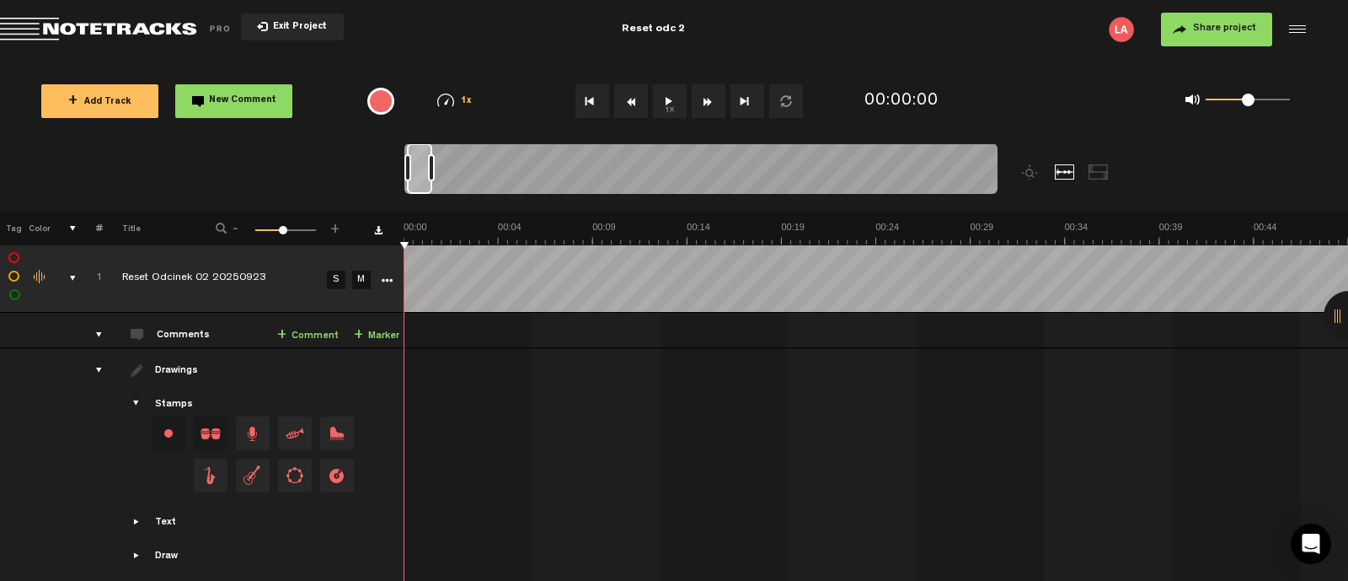
drag, startPoint x: 422, startPoint y: 164, endPoint x: 436, endPoint y: 166, distance: 13.6
click at [435, 166] on div at bounding box center [431, 167] width 7 height 27
drag, startPoint x: 424, startPoint y: 174, endPoint x: 485, endPoint y: 183, distance: 62.2
click at [485, 183] on div at bounding box center [482, 168] width 27 height 51
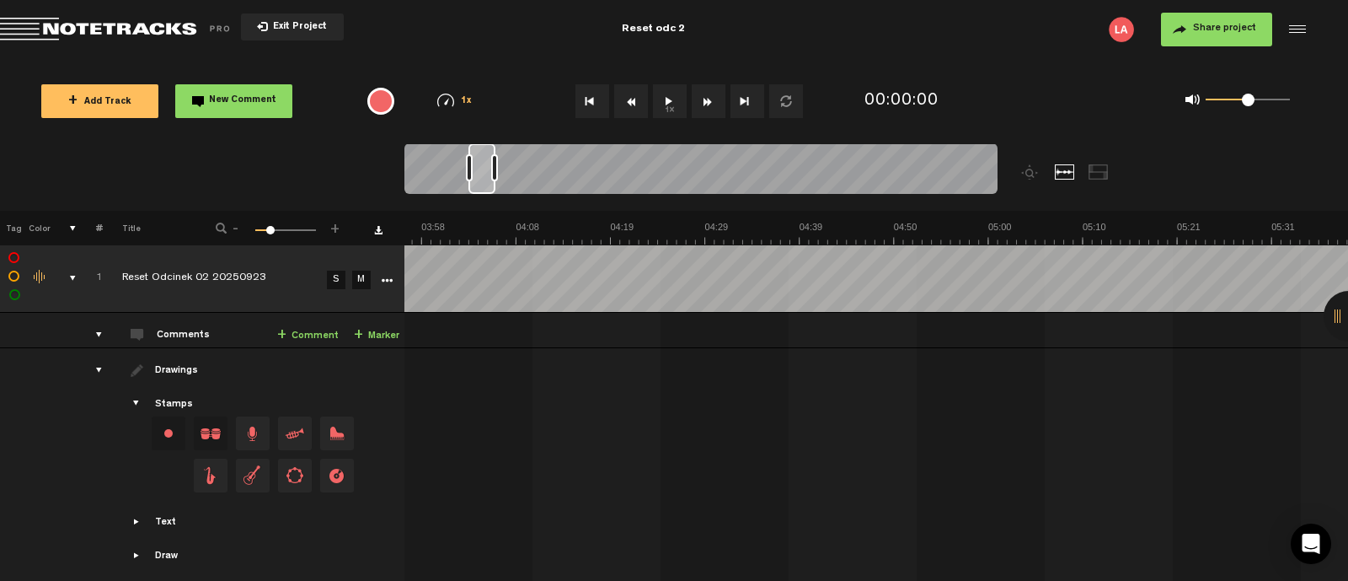
click at [672, 106] on button "1x" at bounding box center [670, 101] width 34 height 34
click at [670, 98] on button "1x" at bounding box center [670, 101] width 34 height 34
click at [657, 89] on button "1x" at bounding box center [670, 101] width 34 height 34
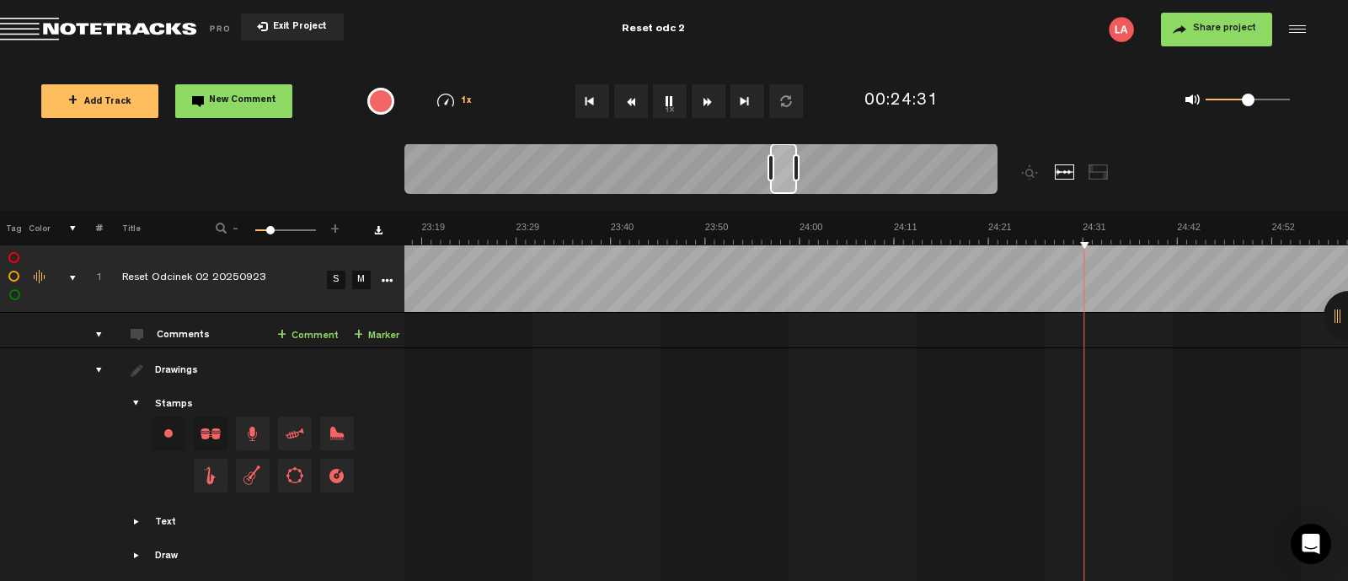
scroll to position [0, 12734]
click at [679, 104] on button "1x" at bounding box center [670, 101] width 34 height 34
